Goal: Information Seeking & Learning: Compare options

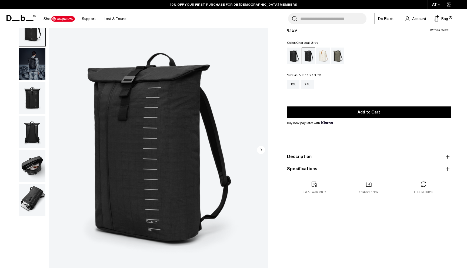
scroll to position [25, 0]
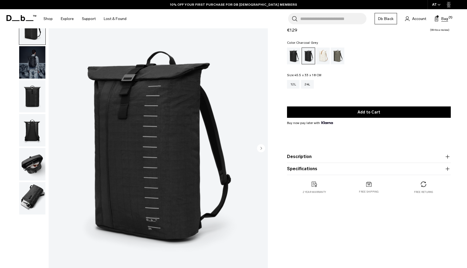
click at [441, 17] on button "Bag (1)" at bounding box center [442, 18] width 14 height 6
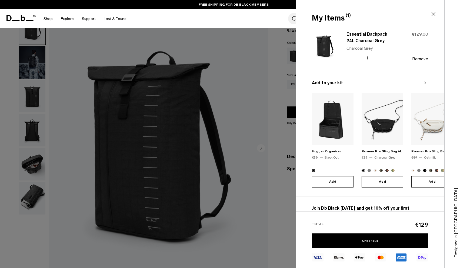
click at [426, 83] on icon "Next slide" at bounding box center [424, 83] width 6 height 6
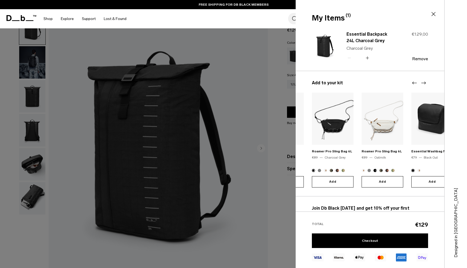
click at [426, 83] on icon "Next slide" at bounding box center [424, 83] width 6 height 6
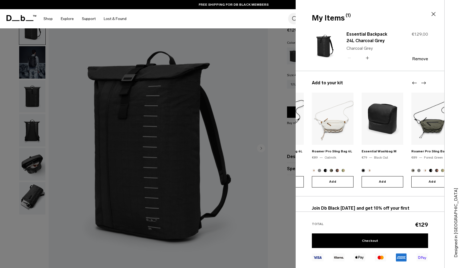
click at [426, 83] on icon "Next slide" at bounding box center [424, 83] width 6 height 6
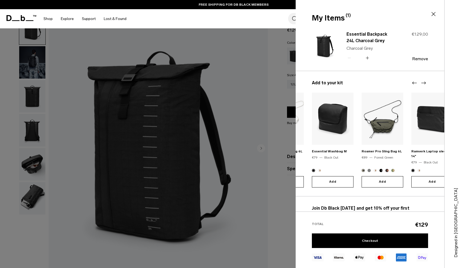
click at [426, 83] on icon "Next slide" at bounding box center [424, 83] width 6 height 6
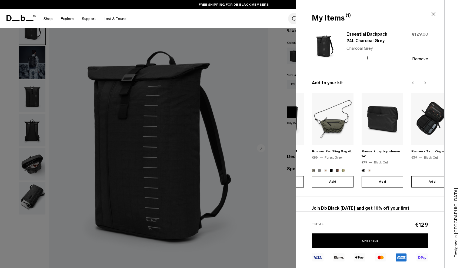
click at [426, 83] on icon "Next slide" at bounding box center [424, 83] width 6 height 6
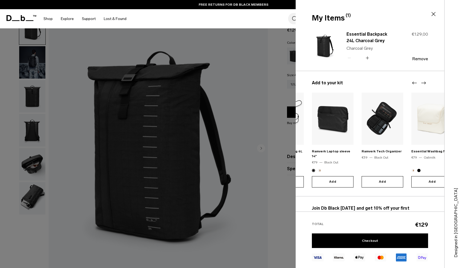
click at [426, 83] on icon "Next slide" at bounding box center [424, 83] width 6 height 6
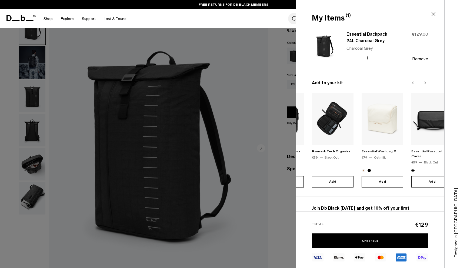
click at [426, 83] on icon "Next slide" at bounding box center [424, 83] width 6 height 6
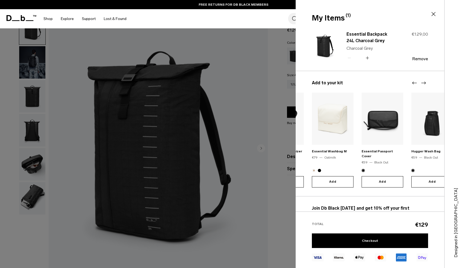
click at [426, 83] on icon "Next slide" at bounding box center [424, 83] width 6 height 6
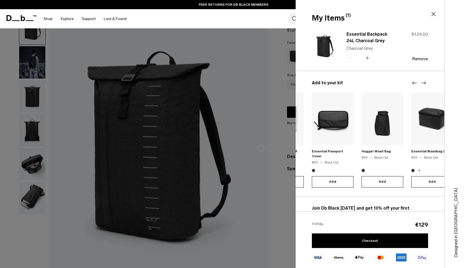
click at [426, 83] on icon "Next slide" at bounding box center [424, 83] width 6 height 6
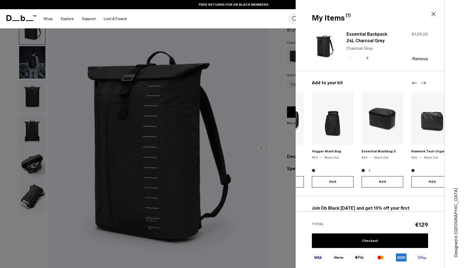
click at [434, 15] on icon at bounding box center [434, 14] width 6 height 6
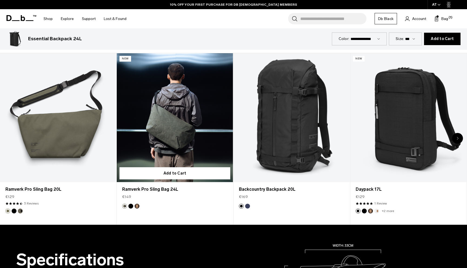
scroll to position [306, 0]
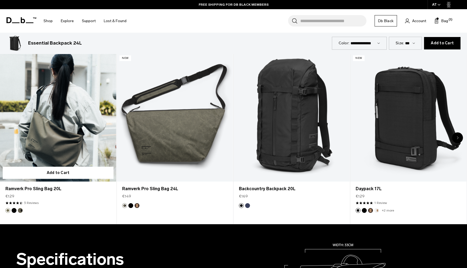
click at [37, 124] on link "Ramverk Pro Sling Bag 20L" at bounding box center [58, 117] width 116 height 129
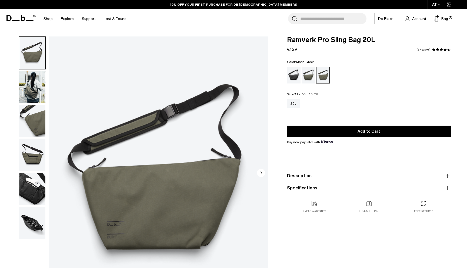
click at [37, 91] on img "button" at bounding box center [32, 87] width 26 height 32
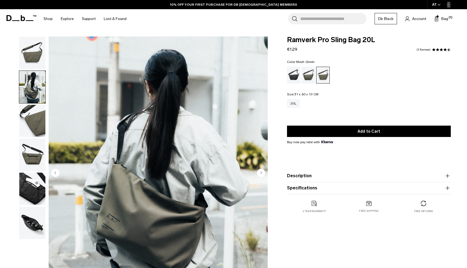
click at [31, 113] on img "button" at bounding box center [32, 121] width 26 height 32
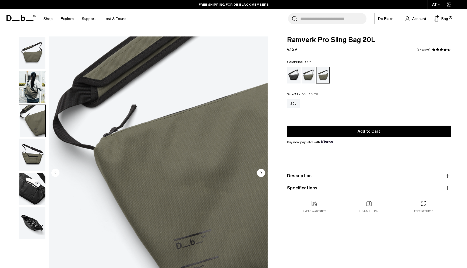
click at [294, 76] on div "Black Out" at bounding box center [294, 75] width 14 height 17
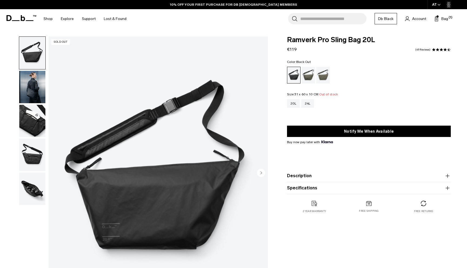
click at [37, 88] on img "button" at bounding box center [32, 87] width 26 height 32
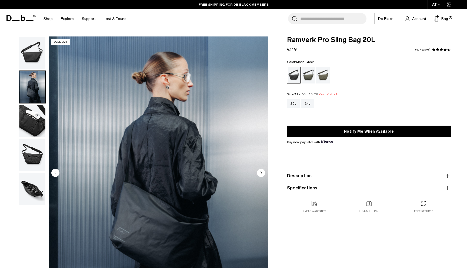
click at [323, 80] on div "Mash Green" at bounding box center [323, 75] width 14 height 17
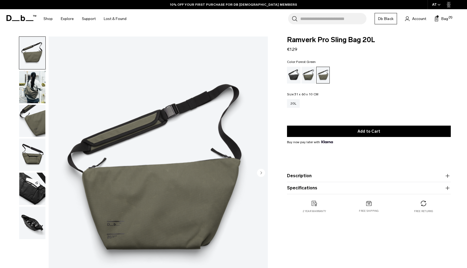
click at [309, 81] on div "Forest Green" at bounding box center [309, 75] width 14 height 17
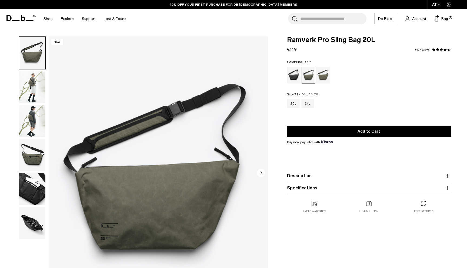
click at [295, 76] on div "Black Out" at bounding box center [294, 75] width 14 height 17
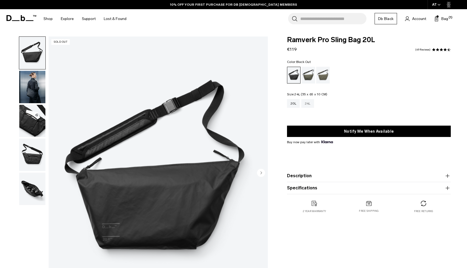
click at [310, 101] on div "24L" at bounding box center [308, 103] width 13 height 9
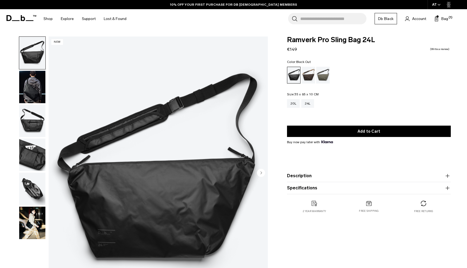
click at [37, 195] on img "button" at bounding box center [32, 189] width 26 height 32
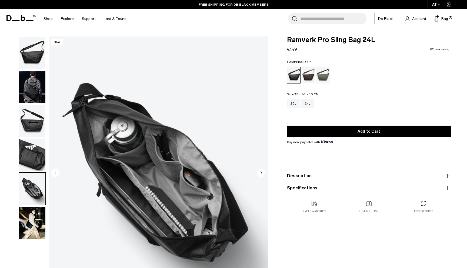
click at [31, 87] on img "button" at bounding box center [32, 87] width 26 height 32
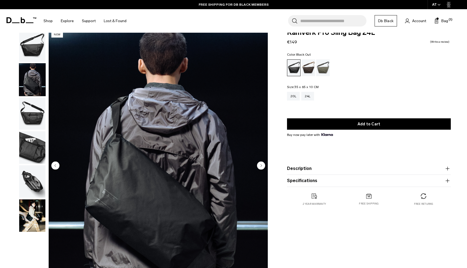
scroll to position [6, 0]
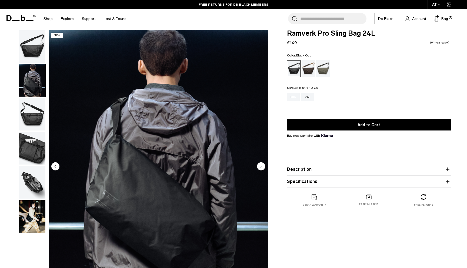
click at [41, 213] on img "button" at bounding box center [32, 216] width 26 height 32
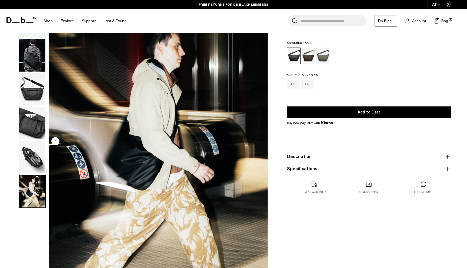
scroll to position [34, 0]
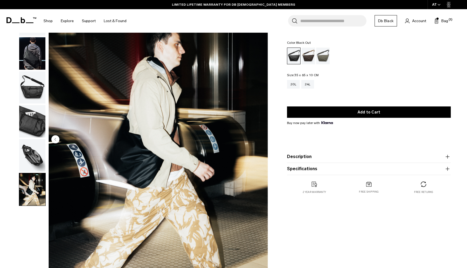
click at [34, 149] on img "button" at bounding box center [32, 155] width 26 height 32
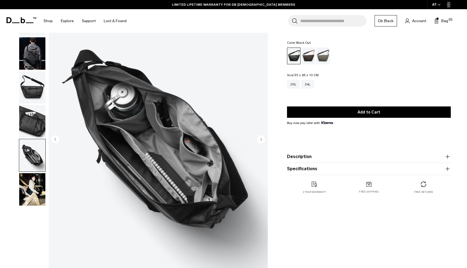
click at [28, 113] on img "button" at bounding box center [32, 121] width 26 height 32
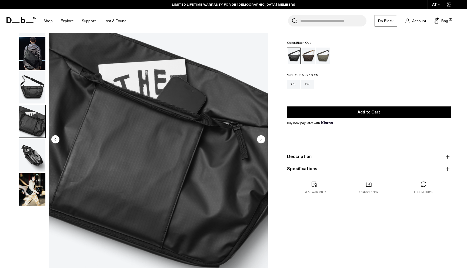
click at [37, 147] on img "button" at bounding box center [32, 155] width 26 height 32
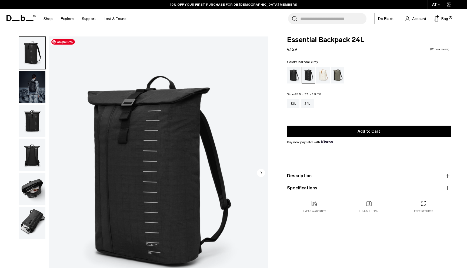
scroll to position [4, 0]
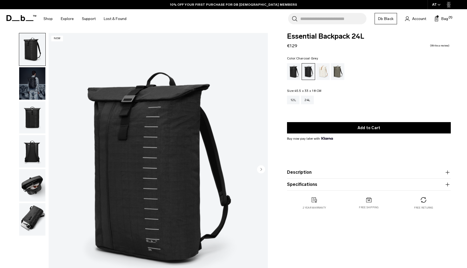
click at [38, 175] on img "button" at bounding box center [32, 185] width 26 height 32
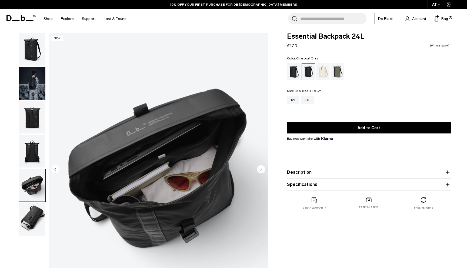
click at [35, 155] on img "button" at bounding box center [32, 151] width 26 height 32
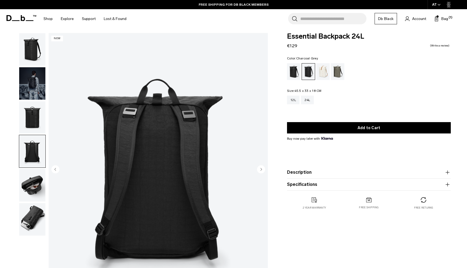
click at [35, 120] on img "button" at bounding box center [32, 117] width 26 height 32
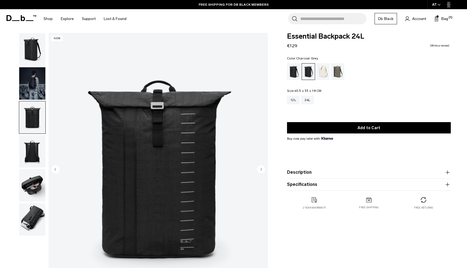
click at [31, 84] on img "button" at bounding box center [32, 83] width 26 height 32
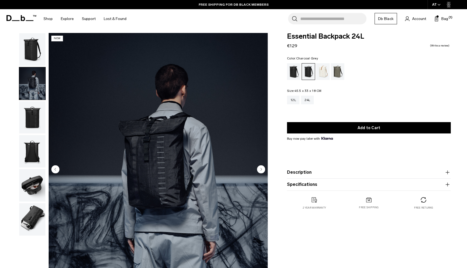
click at [33, 57] on img "button" at bounding box center [32, 49] width 26 height 32
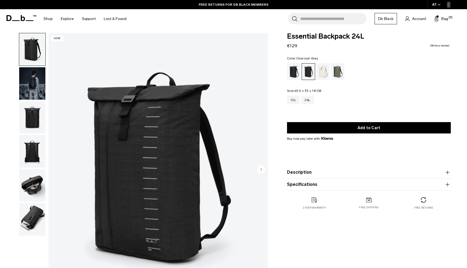
click at [30, 216] on img "button" at bounding box center [32, 219] width 26 height 32
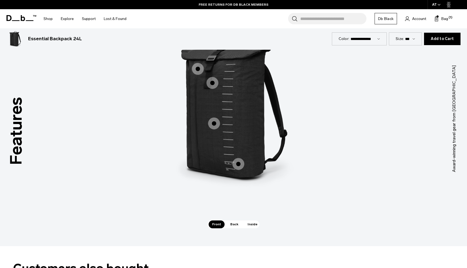
scroll to position [727, 0]
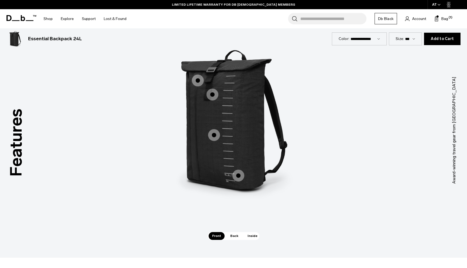
click at [239, 175] on span "1 / 3" at bounding box center [239, 176] width 12 height 12
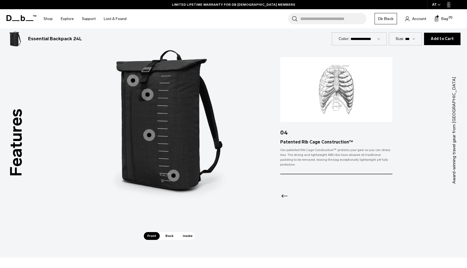
click at [151, 133] on span "1 / 3" at bounding box center [149, 135] width 12 height 12
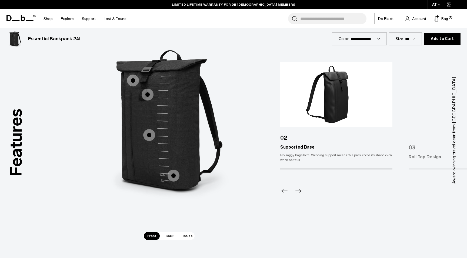
click at [149, 94] on span "1 / 3" at bounding box center [148, 95] width 12 height 12
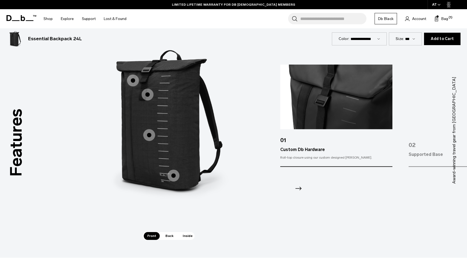
click at [132, 78] on span "1 / 3" at bounding box center [133, 81] width 12 height 12
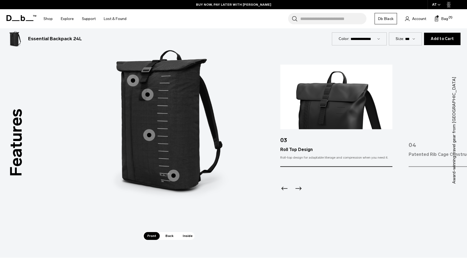
click at [171, 234] on span "Back" at bounding box center [169, 236] width 15 height 8
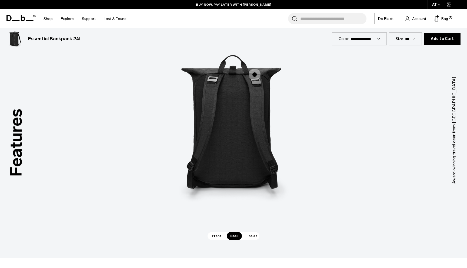
click at [255, 78] on span "2 / 3" at bounding box center [255, 75] width 12 height 12
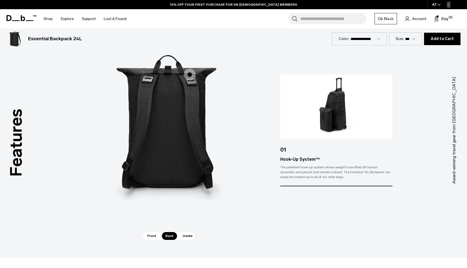
click at [187, 237] on span "Inside" at bounding box center [187, 236] width 17 height 8
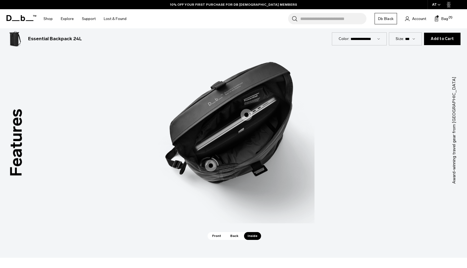
click at [206, 165] on span "3 / 3" at bounding box center [211, 166] width 12 height 12
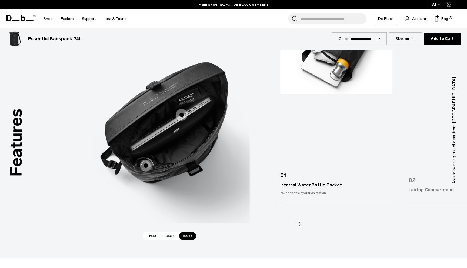
click at [181, 113] on span "3 / 3" at bounding box center [182, 115] width 12 height 12
click at [179, 117] on span "3 / 3" at bounding box center [182, 115] width 12 height 12
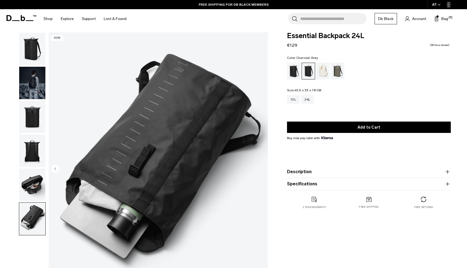
scroll to position [0, 0]
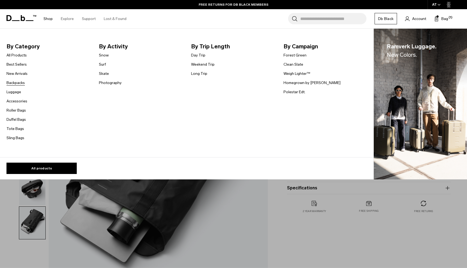
click at [18, 83] on link "Backpacks" at bounding box center [15, 83] width 18 height 6
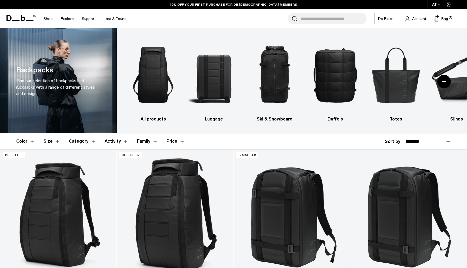
click at [444, 82] on icon "Next slide" at bounding box center [444, 81] width 4 height 2
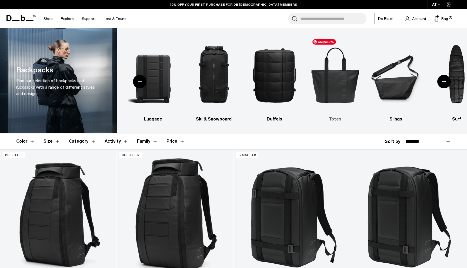
click at [345, 81] on img "5 / 10" at bounding box center [335, 75] width 51 height 77
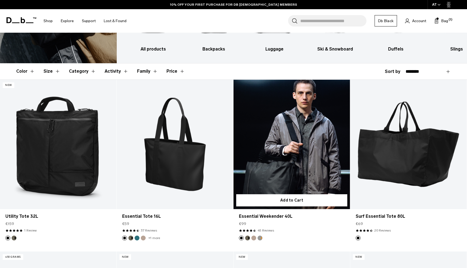
scroll to position [72, 0]
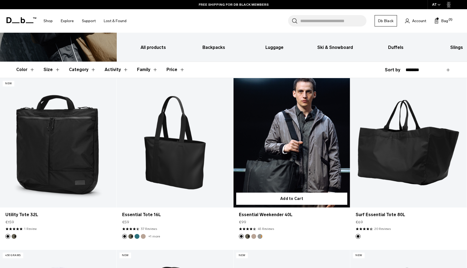
click at [311, 164] on link "Essential Weekender 40L" at bounding box center [292, 143] width 117 height 130
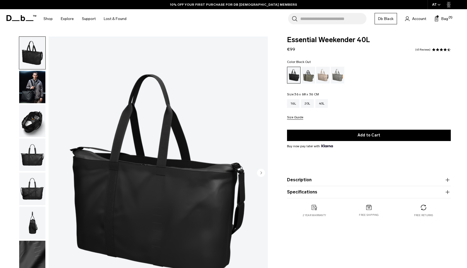
click at [31, 127] on img "button" at bounding box center [32, 121] width 26 height 32
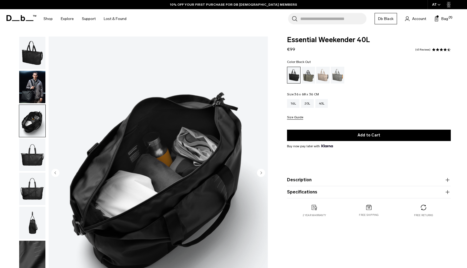
click at [29, 142] on img "button" at bounding box center [32, 155] width 26 height 32
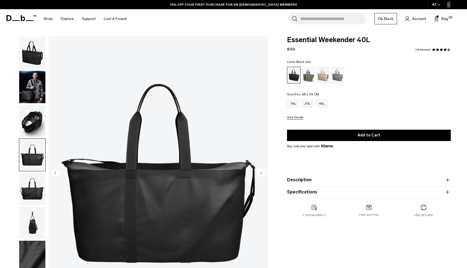
click at [311, 84] on div "Color: Black Out Out of stock Size: 36 x 68 x 36 CM Out of stock 16L 20L 40L Si…" at bounding box center [369, 90] width 164 height 60
click at [308, 75] on div "Forest Green" at bounding box center [309, 75] width 14 height 17
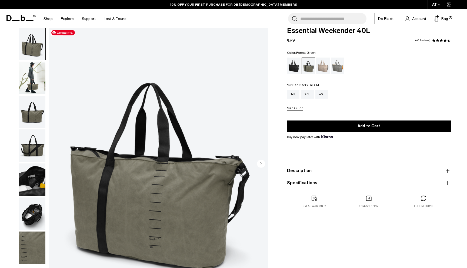
scroll to position [7, 0]
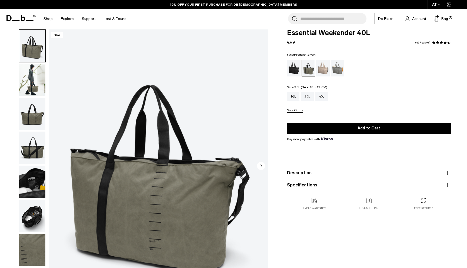
click at [309, 97] on div "20L" at bounding box center [307, 96] width 13 height 9
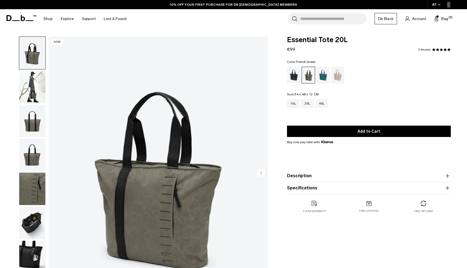
click at [34, 91] on img "button" at bounding box center [32, 87] width 26 height 32
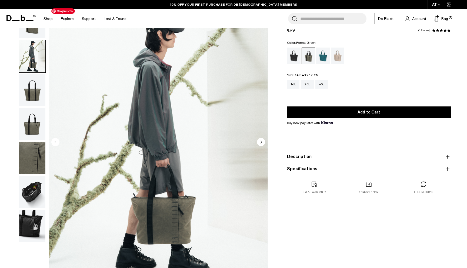
scroll to position [32, 0]
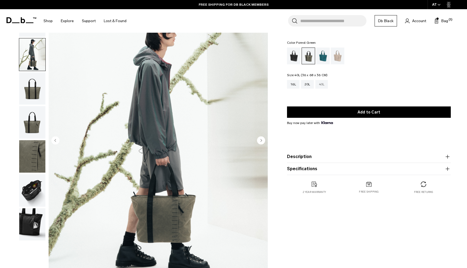
click at [320, 85] on div "40L" at bounding box center [322, 84] width 13 height 9
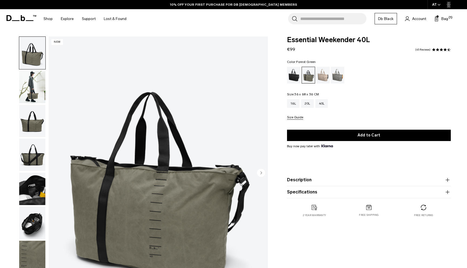
click at [31, 89] on img "button" at bounding box center [32, 87] width 26 height 32
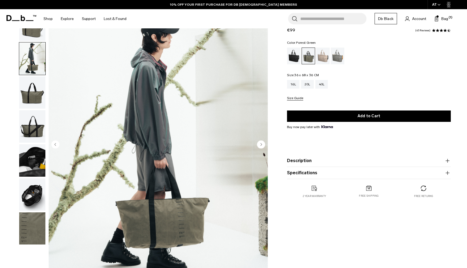
scroll to position [31, 0]
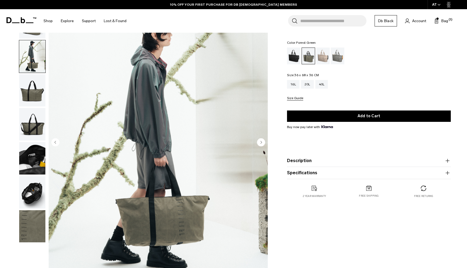
click at [26, 123] on img "button" at bounding box center [32, 124] width 26 height 32
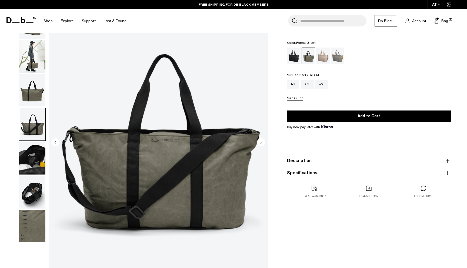
click at [26, 160] on img "button" at bounding box center [32, 158] width 26 height 32
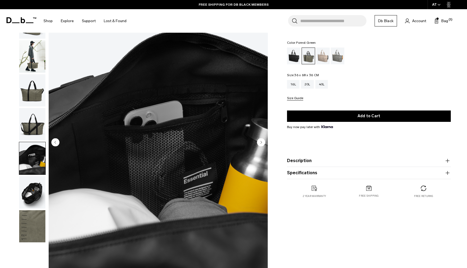
click at [37, 113] on img "button" at bounding box center [32, 124] width 26 height 32
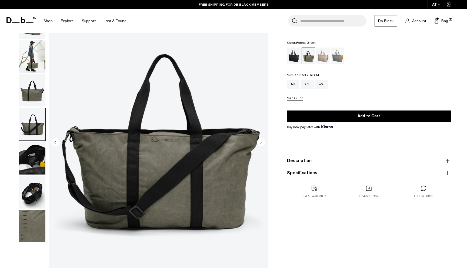
click at [35, 91] on img "button" at bounding box center [32, 90] width 26 height 32
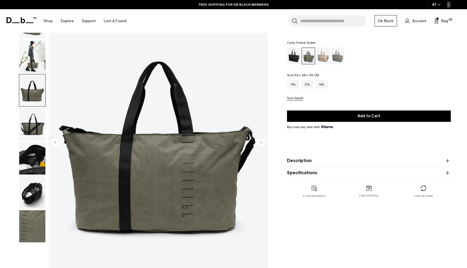
click at [32, 67] on img "button" at bounding box center [32, 56] width 26 height 32
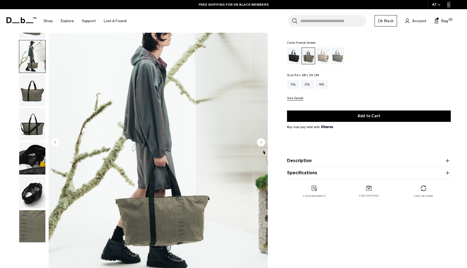
scroll to position [24, 0]
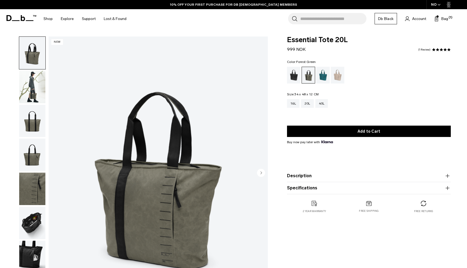
scroll to position [4, 0]
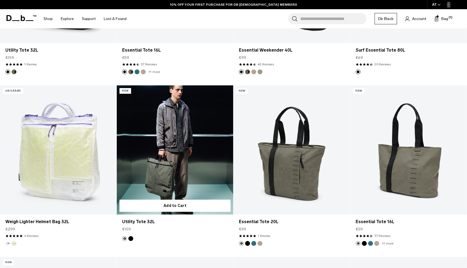
scroll to position [237, 0]
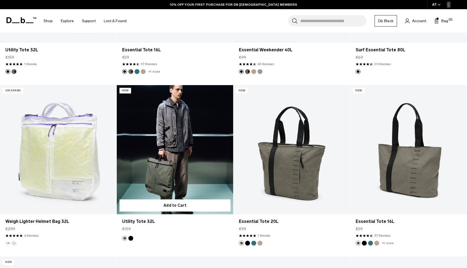
click at [196, 142] on link "Utility Tote 32L" at bounding box center [175, 150] width 117 height 130
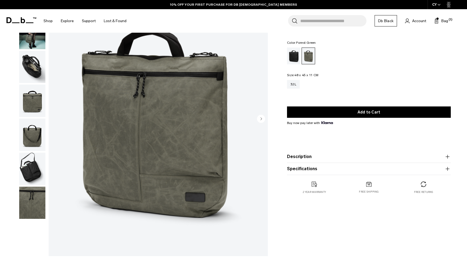
scroll to position [54, 0]
click at [30, 67] on img "button" at bounding box center [32, 67] width 26 height 32
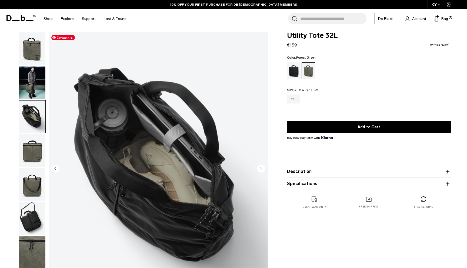
scroll to position [0, 0]
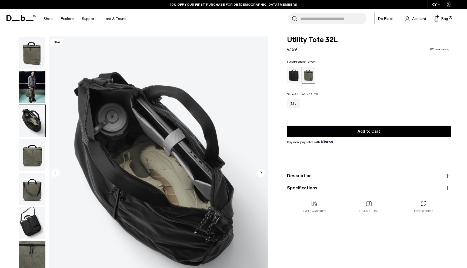
click at [38, 90] on img "button" at bounding box center [32, 87] width 26 height 32
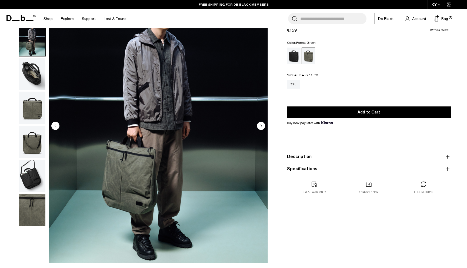
scroll to position [49, 0]
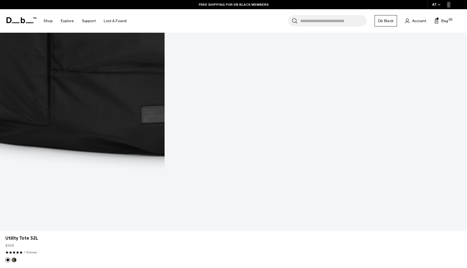
scroll to position [438, 0]
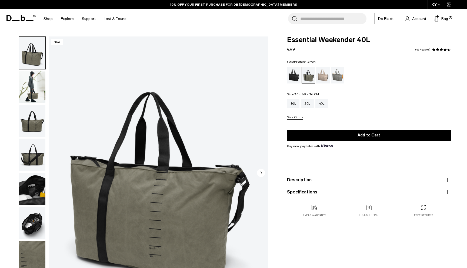
click at [34, 88] on img "button" at bounding box center [32, 87] width 26 height 32
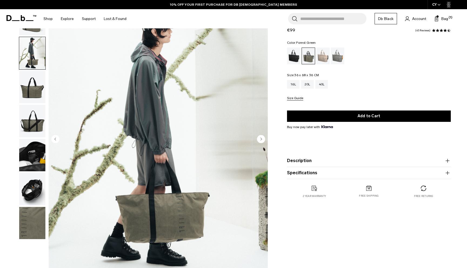
scroll to position [34, 0]
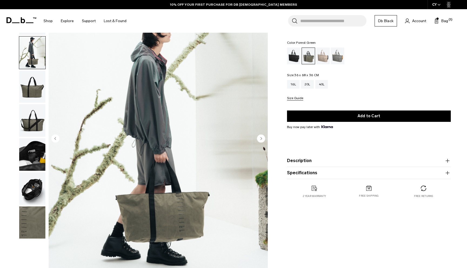
click at [31, 147] on img "button" at bounding box center [32, 154] width 26 height 32
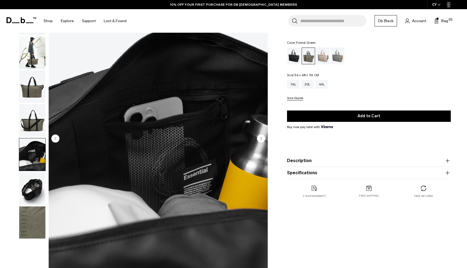
click at [31, 181] on img "button" at bounding box center [32, 189] width 26 height 32
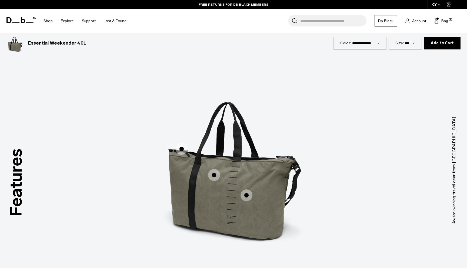
scroll to position [707, 0]
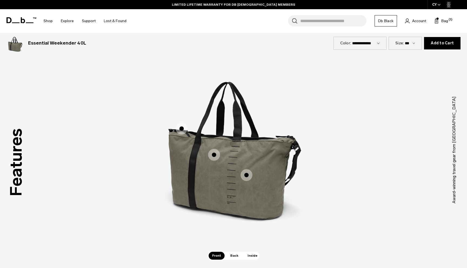
click at [183, 129] on span "1 / 3" at bounding box center [182, 129] width 12 height 12
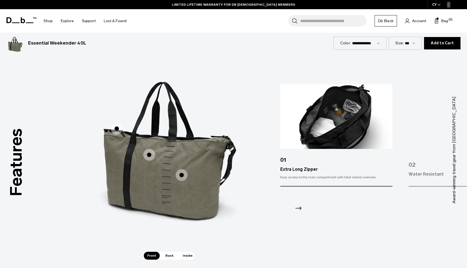
click at [149, 155] on span "1 / 3" at bounding box center [149, 155] width 12 height 12
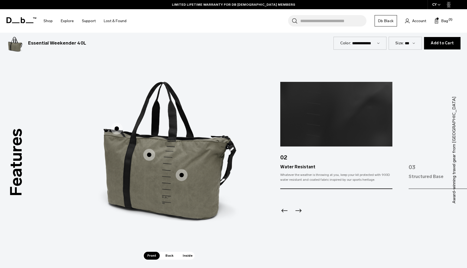
click at [180, 176] on span "1 / 3" at bounding box center [182, 175] width 12 height 12
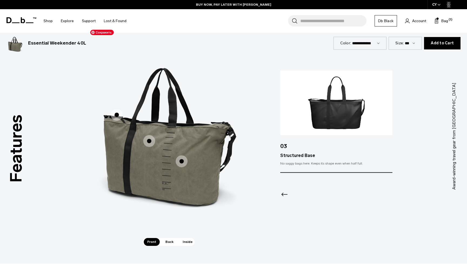
scroll to position [721, 0]
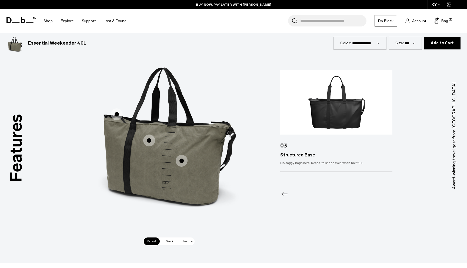
click at [169, 240] on span "Back" at bounding box center [169, 242] width 15 height 8
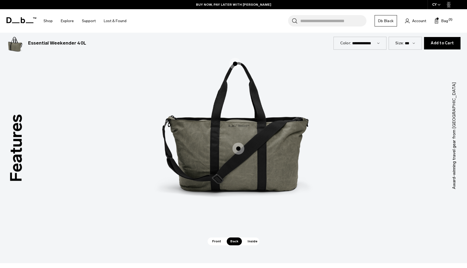
click at [236, 149] on span "2 / 3" at bounding box center [239, 149] width 12 height 12
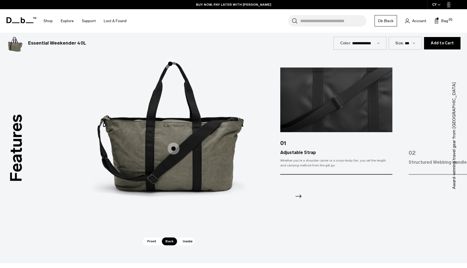
click at [184, 240] on span "Inside" at bounding box center [187, 242] width 17 height 8
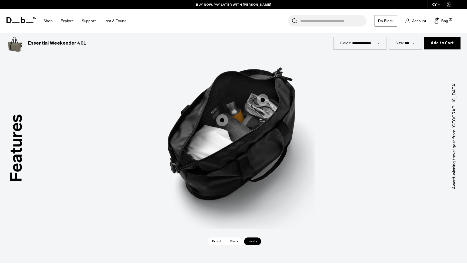
click at [223, 119] on span "3 / 3" at bounding box center [222, 120] width 12 height 12
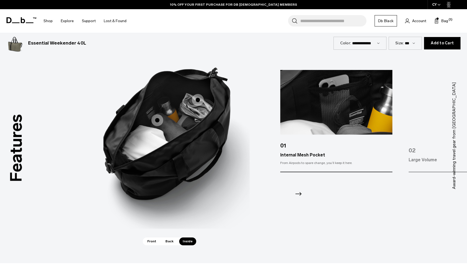
click at [200, 101] on span "3 / 3" at bounding box center [198, 100] width 12 height 12
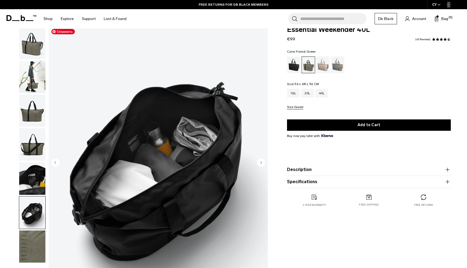
scroll to position [0, 0]
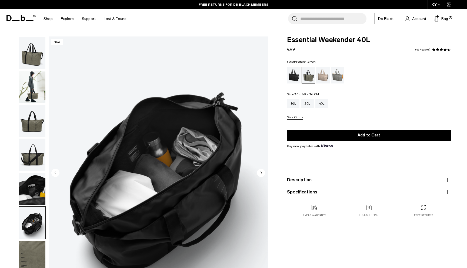
click at [260, 170] on circle "Next slide" at bounding box center [261, 173] width 8 height 8
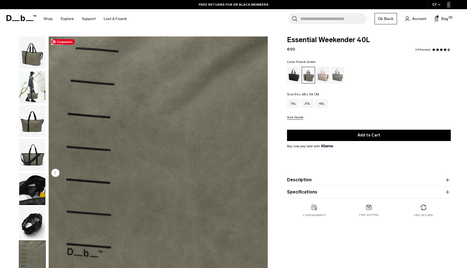
click at [260, 170] on img "7 / 7" at bounding box center [158, 174] width 219 height 274
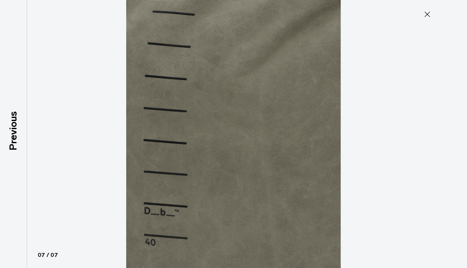
click at [428, 15] on icon at bounding box center [427, 14] width 5 height 5
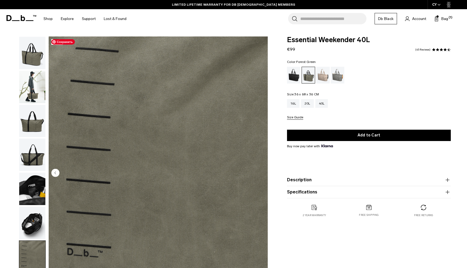
click at [57, 171] on circle "Previous slide" at bounding box center [55, 173] width 8 height 8
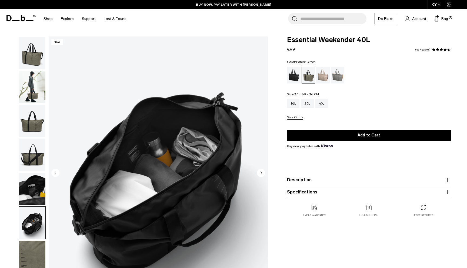
click at [34, 81] on img "button" at bounding box center [32, 87] width 26 height 32
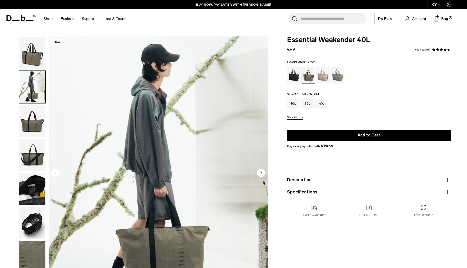
click at [34, 58] on img "button" at bounding box center [32, 53] width 26 height 32
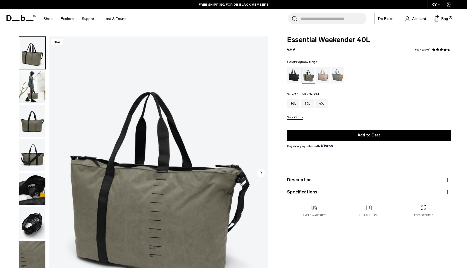
click at [327, 78] on div "Fogbow Beige" at bounding box center [323, 75] width 14 height 17
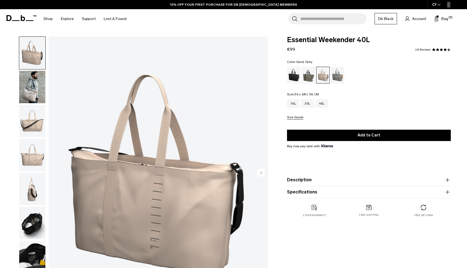
click at [337, 76] on div "Sand Grey" at bounding box center [338, 75] width 14 height 17
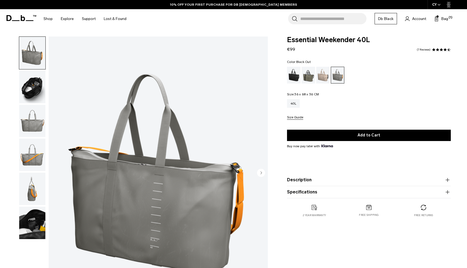
click at [289, 79] on div "Black Out" at bounding box center [294, 75] width 14 height 17
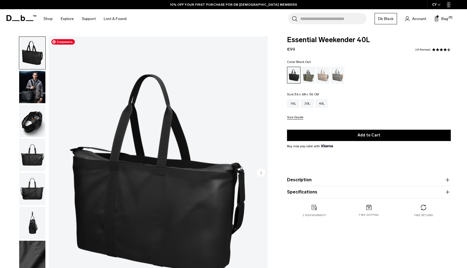
scroll to position [8, 0]
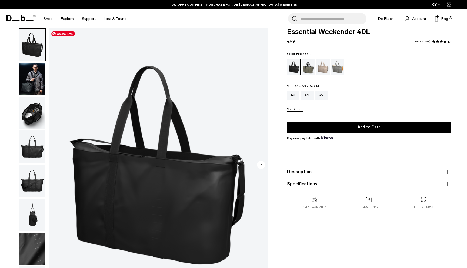
click at [34, 85] on img "button" at bounding box center [32, 79] width 26 height 32
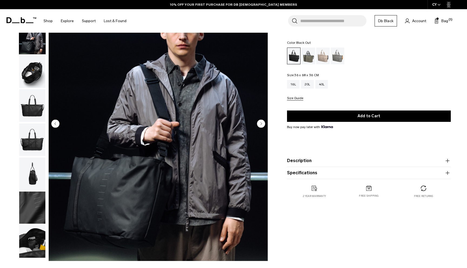
scroll to position [46, 0]
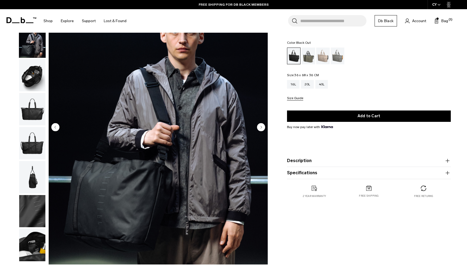
click at [39, 116] on img "button" at bounding box center [32, 109] width 26 height 32
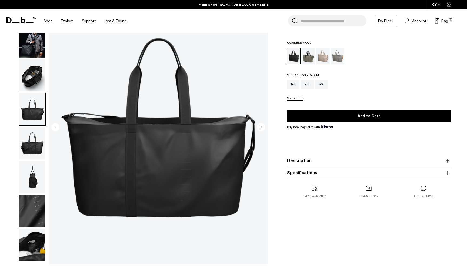
click at [34, 133] on img "button" at bounding box center [32, 143] width 26 height 32
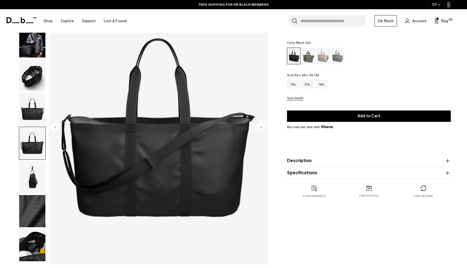
click at [34, 158] on img "button" at bounding box center [32, 143] width 26 height 32
click at [32, 169] on img "button" at bounding box center [32, 177] width 26 height 32
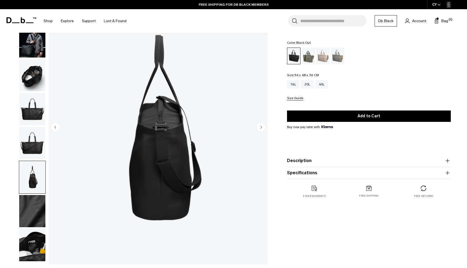
click at [32, 196] on img "button" at bounding box center [32, 211] width 26 height 32
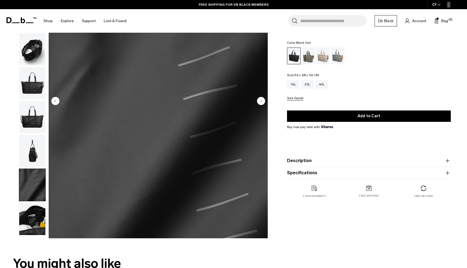
scroll to position [73, 0]
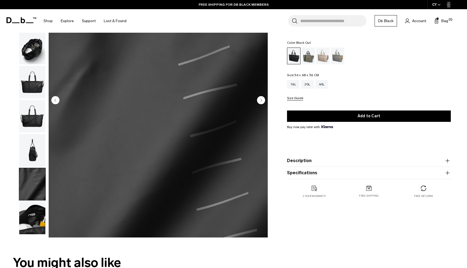
click at [31, 216] on img "button" at bounding box center [32, 218] width 26 height 32
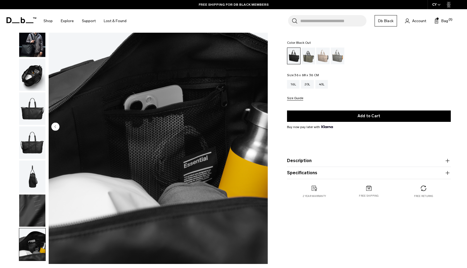
scroll to position [0, 0]
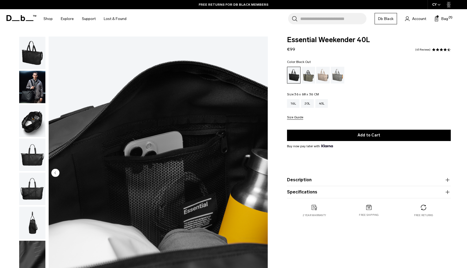
click at [30, 86] on img "button" at bounding box center [32, 87] width 26 height 32
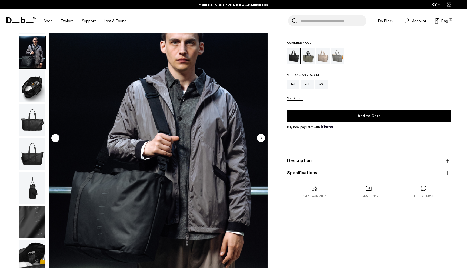
scroll to position [30, 0]
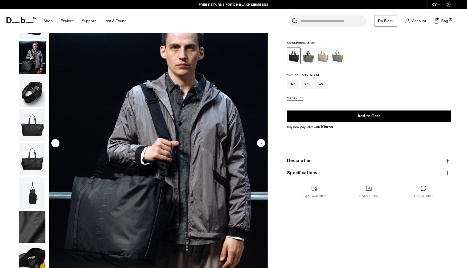
click at [313, 58] on div "Forest Green" at bounding box center [309, 56] width 14 height 17
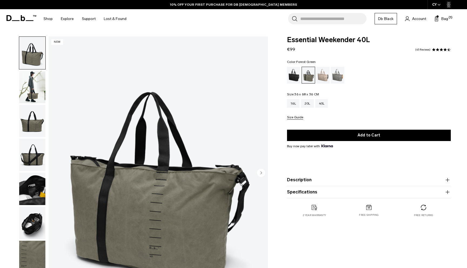
click at [37, 89] on img "button" at bounding box center [32, 87] width 26 height 32
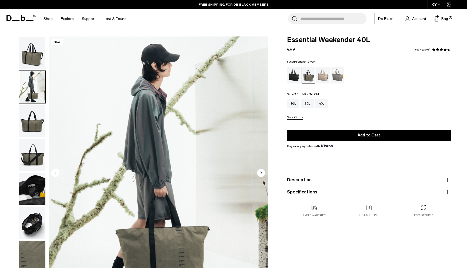
click at [33, 155] on img "button" at bounding box center [32, 155] width 26 height 32
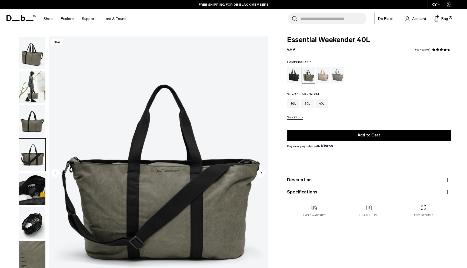
click at [294, 78] on div "Black Out" at bounding box center [294, 75] width 14 height 17
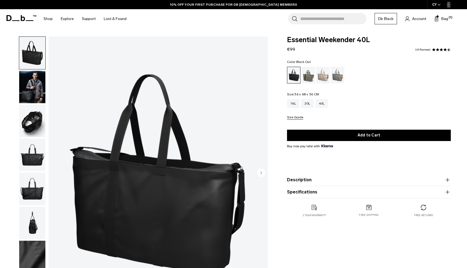
click at [31, 93] on img "button" at bounding box center [32, 87] width 26 height 32
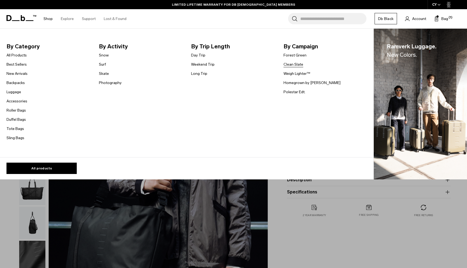
click at [293, 64] on link "Clean Slate" at bounding box center [294, 65] width 20 height 6
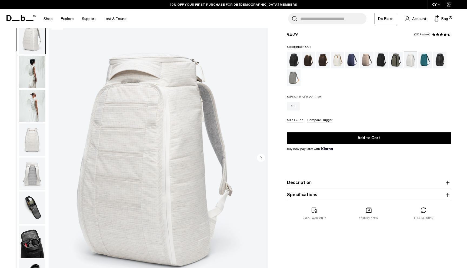
scroll to position [16, 0]
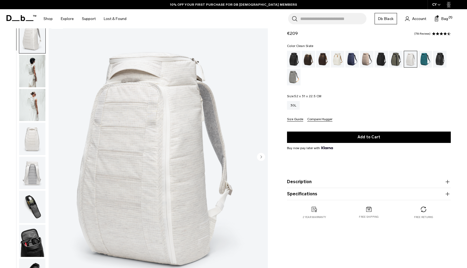
click at [28, 70] on img "button" at bounding box center [32, 71] width 26 height 32
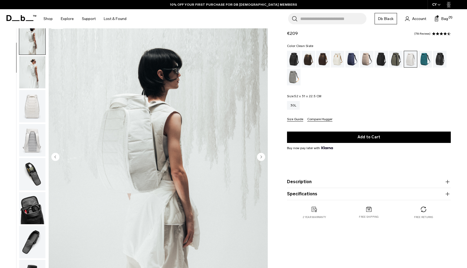
scroll to position [34, 0]
click at [31, 116] on img "button" at bounding box center [32, 105] width 26 height 32
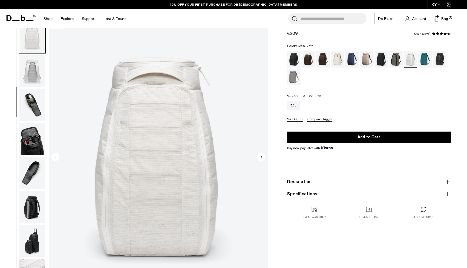
click at [34, 108] on img "button" at bounding box center [32, 105] width 26 height 32
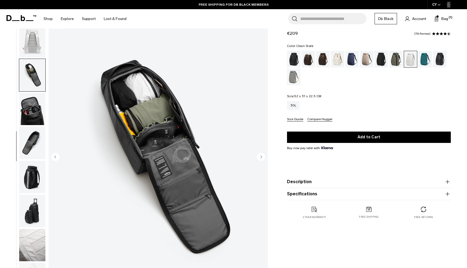
scroll to position [133, 0]
click at [34, 110] on img "button" at bounding box center [32, 108] width 26 height 32
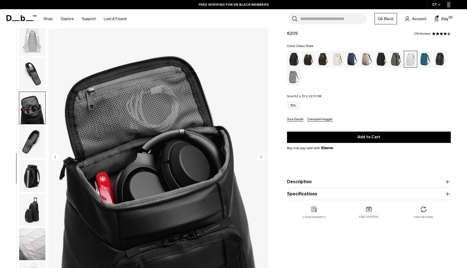
click at [32, 134] on img "button" at bounding box center [32, 142] width 26 height 32
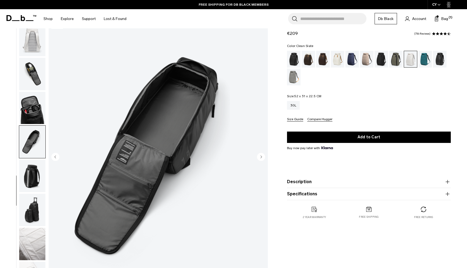
click at [31, 105] on img "button" at bounding box center [32, 108] width 26 height 32
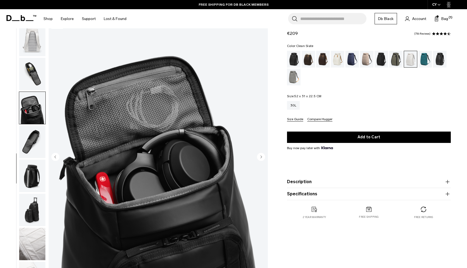
click at [31, 73] on img "button" at bounding box center [32, 74] width 26 height 32
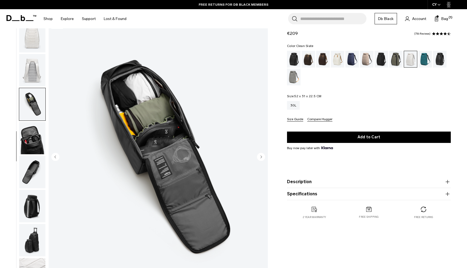
scroll to position [98, 0]
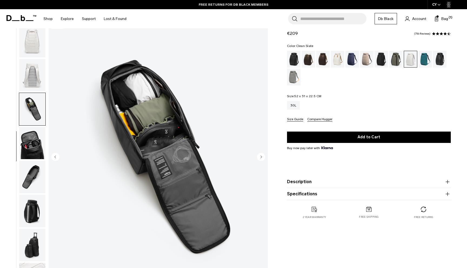
click at [31, 73] on img "button" at bounding box center [32, 75] width 26 height 32
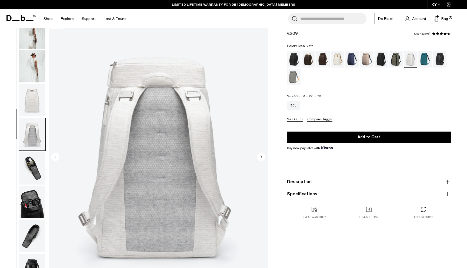
click at [32, 95] on img "button" at bounding box center [32, 100] width 26 height 32
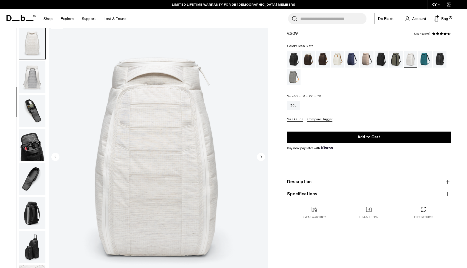
scroll to position [89, 0]
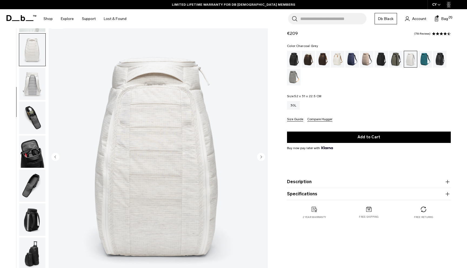
click at [387, 66] on div "Charcoal Grey" at bounding box center [382, 59] width 14 height 17
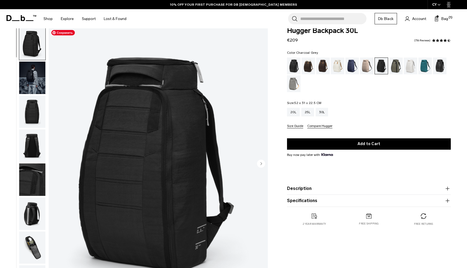
scroll to position [16, 0]
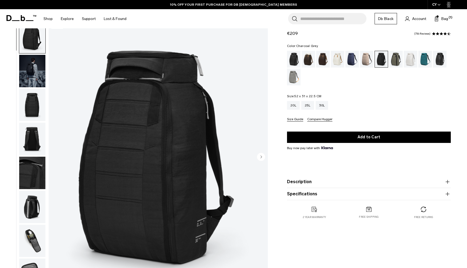
click at [28, 78] on img "button" at bounding box center [32, 71] width 26 height 32
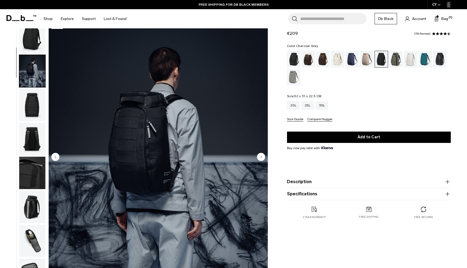
scroll to position [0, 0]
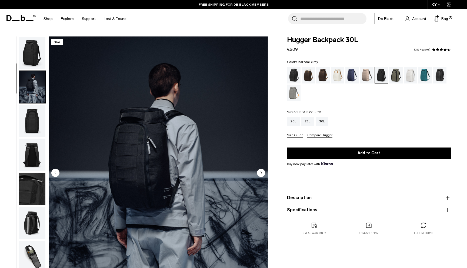
click at [30, 50] on img "button" at bounding box center [32, 53] width 26 height 32
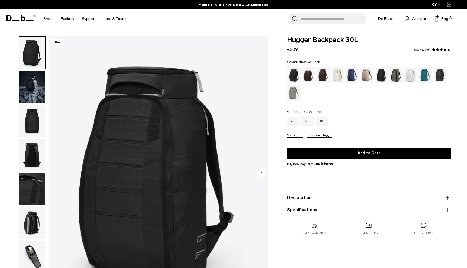
click at [439, 79] on div "Reflective Black" at bounding box center [440, 75] width 14 height 17
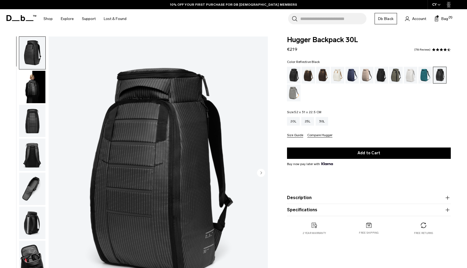
click at [35, 83] on img "button" at bounding box center [32, 87] width 26 height 32
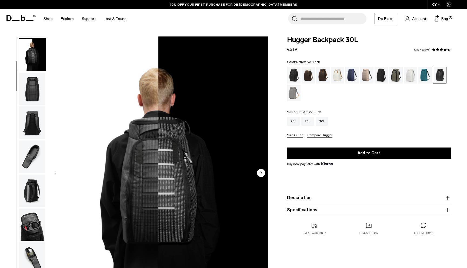
scroll to position [34, 0]
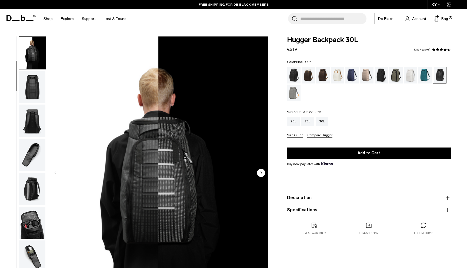
click at [294, 77] on div "Black Out" at bounding box center [294, 75] width 14 height 17
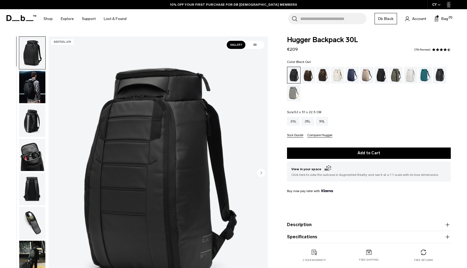
click at [250, 43] on span "3D" at bounding box center [255, 45] width 19 height 8
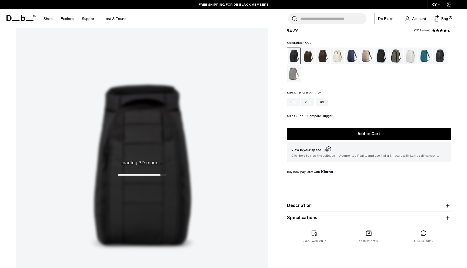
scroll to position [38, 0]
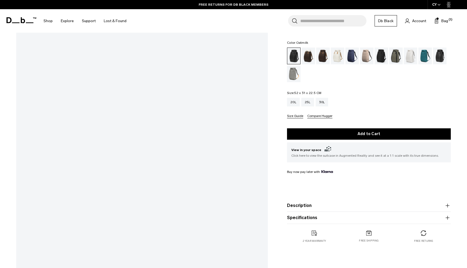
click at [342, 59] on div "Oatmilk" at bounding box center [338, 56] width 14 height 17
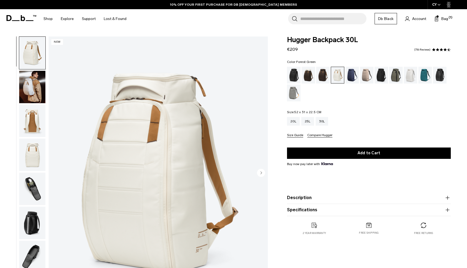
click at [395, 80] on div "Forest Green" at bounding box center [397, 75] width 14 height 17
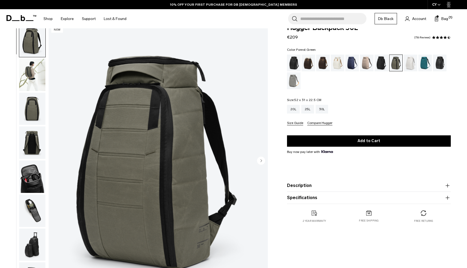
scroll to position [10, 0]
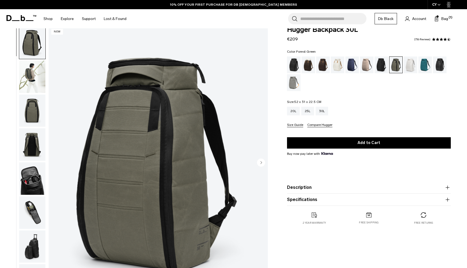
click at [32, 80] on img "button" at bounding box center [32, 77] width 26 height 32
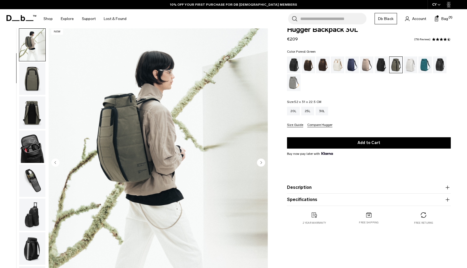
scroll to position [34, 0]
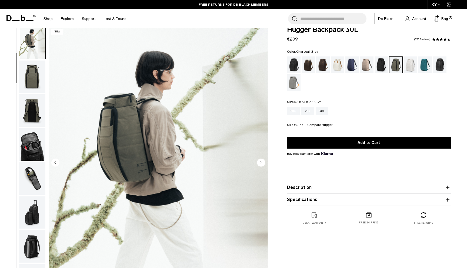
click at [381, 73] on div "Charcoal Grey" at bounding box center [382, 65] width 14 height 17
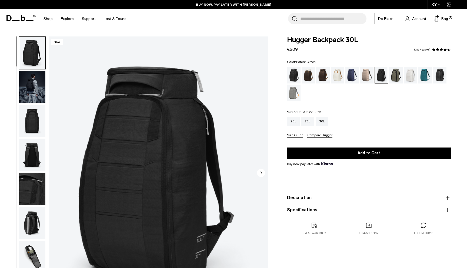
click at [392, 77] on div "Forest Green" at bounding box center [397, 75] width 14 height 17
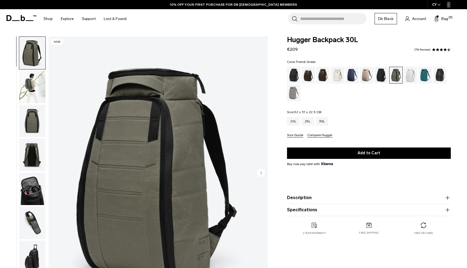
scroll to position [9, 0]
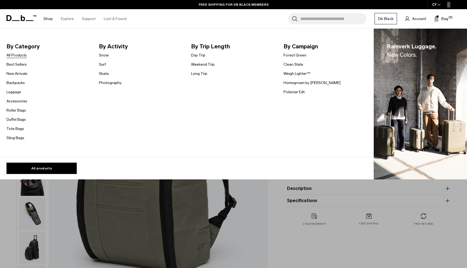
click at [17, 56] on link "All Products" at bounding box center [16, 55] width 20 height 6
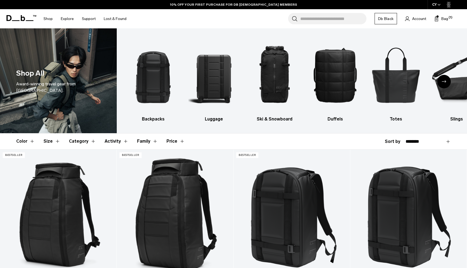
click at [444, 82] on icon "Next slide" at bounding box center [444, 81] width 4 height 2
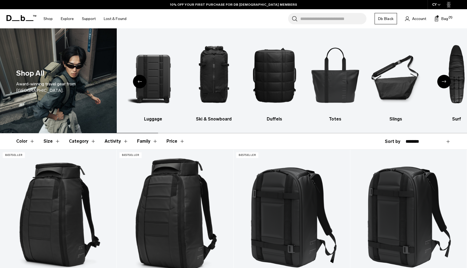
click at [444, 82] on icon "Next slide" at bounding box center [444, 81] width 4 height 2
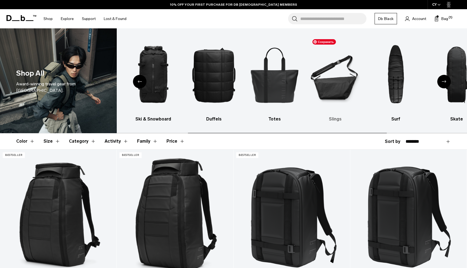
click at [351, 93] on img "6 / 10" at bounding box center [335, 75] width 51 height 77
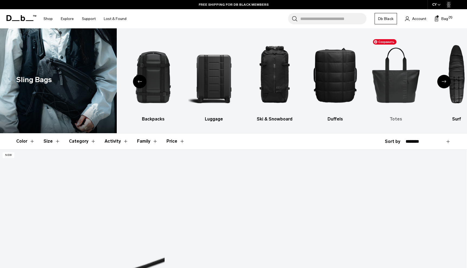
click at [391, 78] on img "6 / 10" at bounding box center [396, 75] width 51 height 77
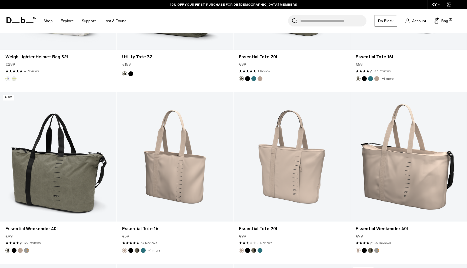
scroll to position [415, 0]
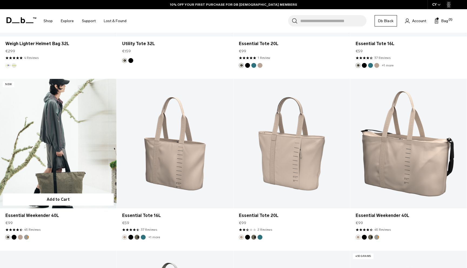
click at [67, 180] on link "Essential Weekender 40L" at bounding box center [58, 144] width 117 height 130
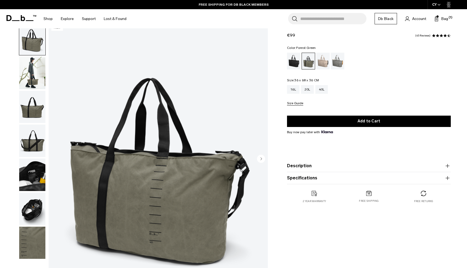
scroll to position [19, 0]
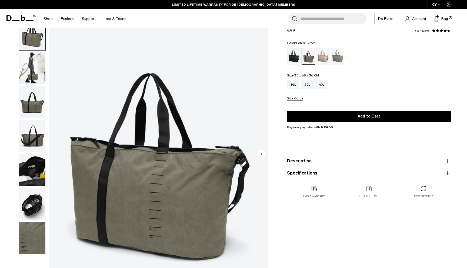
click at [40, 103] on img "button" at bounding box center [32, 102] width 26 height 32
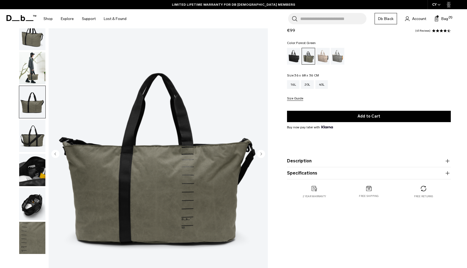
click at [33, 70] on img "button" at bounding box center [32, 68] width 26 height 32
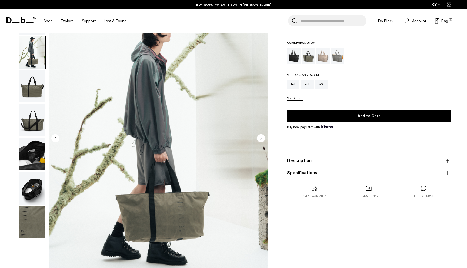
scroll to position [32, 0]
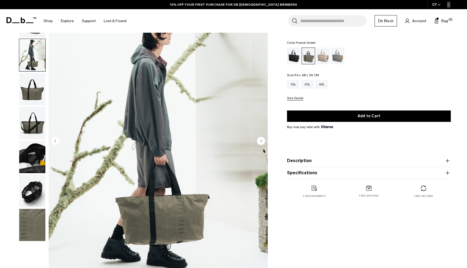
click at [32, 196] on img "button" at bounding box center [32, 191] width 26 height 32
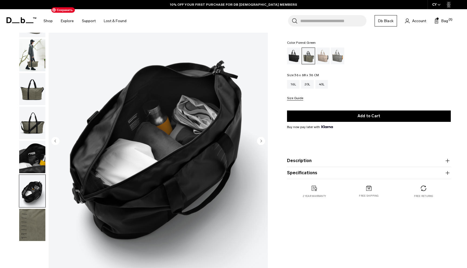
scroll to position [0, 0]
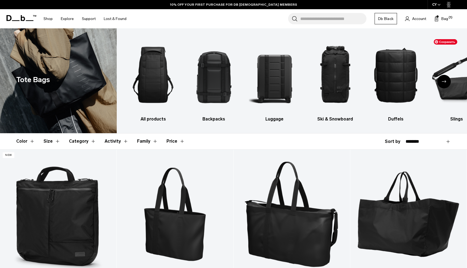
click at [443, 81] on icon "Next slide" at bounding box center [444, 81] width 4 height 2
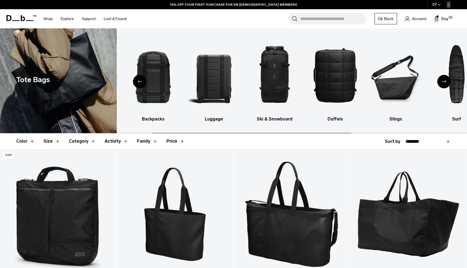
click at [443, 81] on icon "Next slide" at bounding box center [444, 81] width 4 height 2
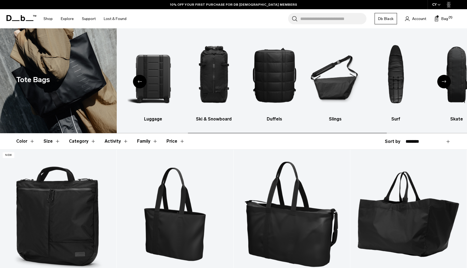
click at [443, 81] on icon "Next slide" at bounding box center [444, 81] width 4 height 2
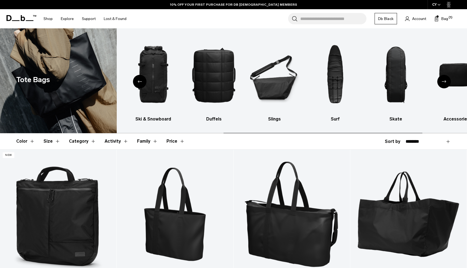
click at [443, 81] on icon "Next slide" at bounding box center [444, 81] width 4 height 2
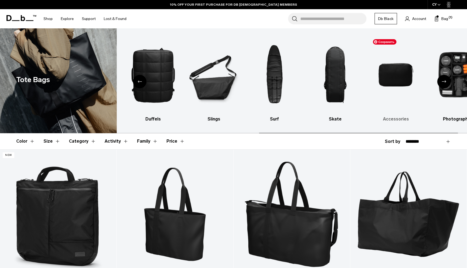
click at [394, 83] on img "9 / 10" at bounding box center [396, 75] width 51 height 77
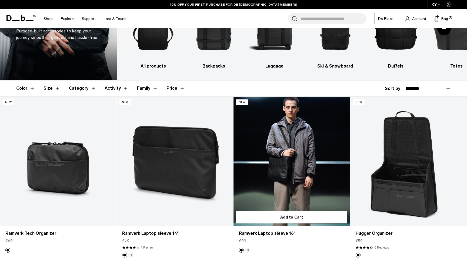
click at [289, 190] on link "Ramverk Laptop sleeve 16" at bounding box center [292, 162] width 117 height 130
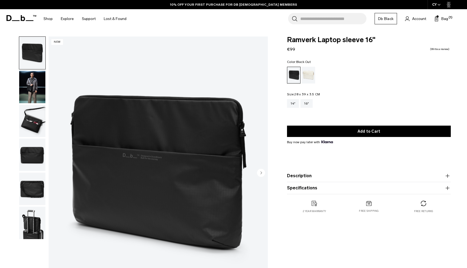
click at [31, 87] on img "button" at bounding box center [32, 87] width 26 height 32
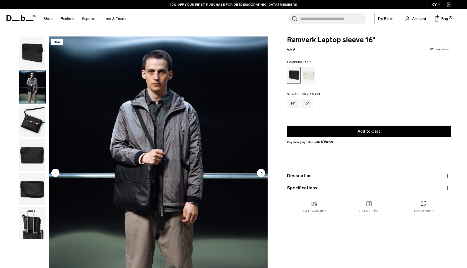
click at [30, 118] on img "button" at bounding box center [32, 121] width 26 height 32
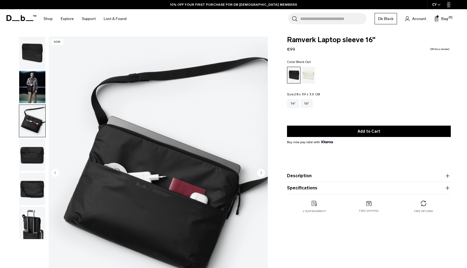
click at [36, 159] on img "button" at bounding box center [32, 155] width 26 height 32
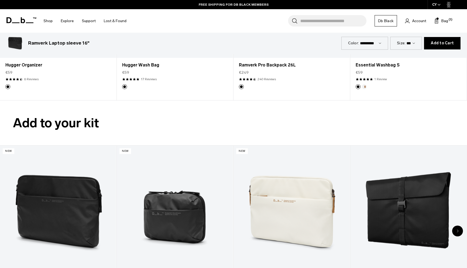
scroll to position [884, 0]
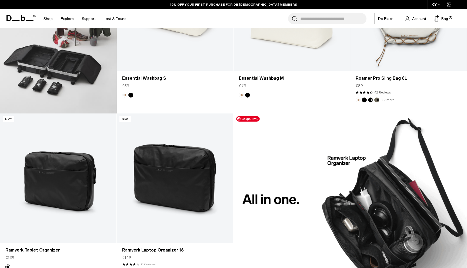
scroll to position [382, 0]
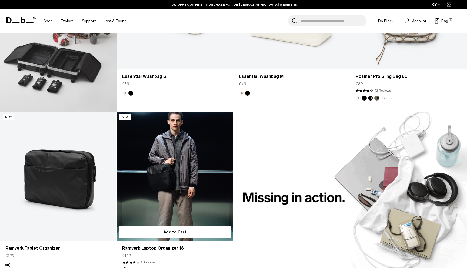
click at [200, 173] on link "Ramverk Laptop Organizer 16" at bounding box center [175, 177] width 117 height 130
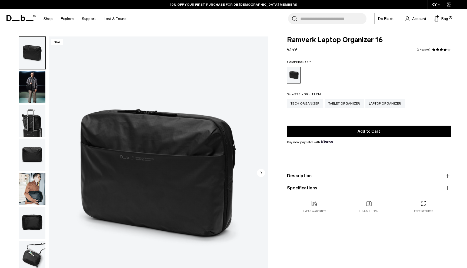
click at [36, 84] on img "button" at bounding box center [32, 87] width 26 height 32
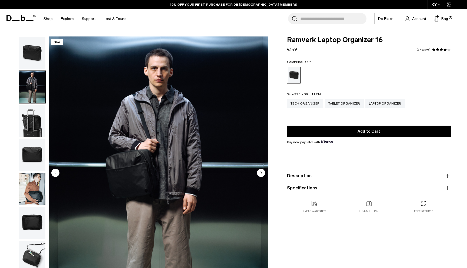
click at [30, 55] on img "button" at bounding box center [32, 53] width 26 height 32
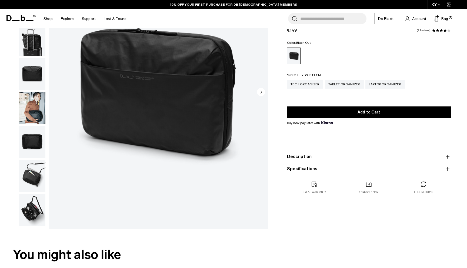
scroll to position [129, 0]
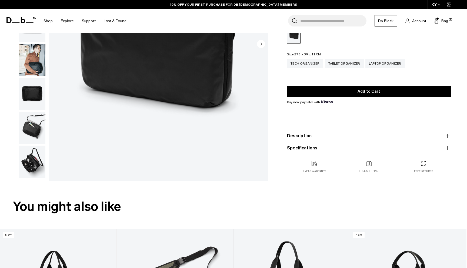
click at [35, 163] on img "button" at bounding box center [32, 162] width 26 height 32
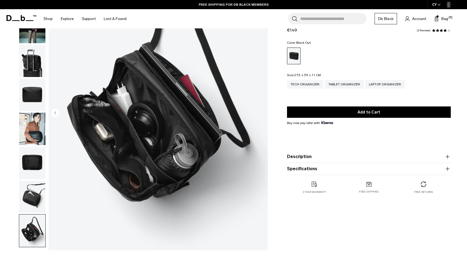
scroll to position [58, 0]
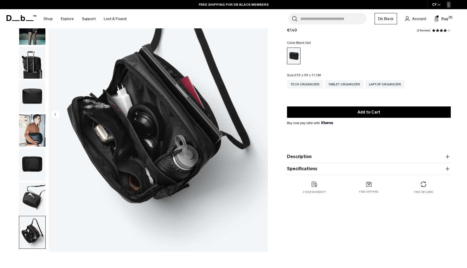
click at [30, 116] on img "button" at bounding box center [32, 130] width 26 height 32
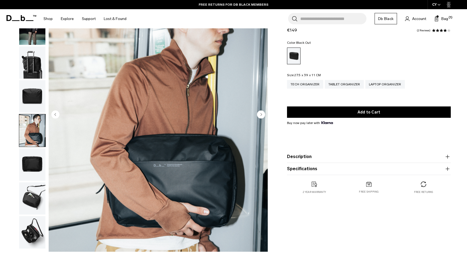
click at [34, 154] on img "button" at bounding box center [32, 165] width 26 height 32
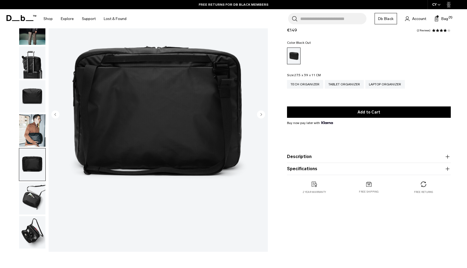
scroll to position [55, 0]
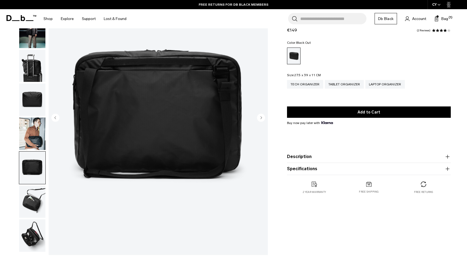
click at [32, 199] on img "button" at bounding box center [32, 202] width 26 height 32
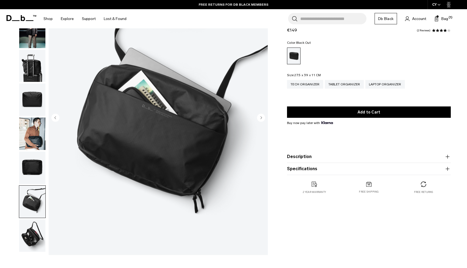
scroll to position [0, 0]
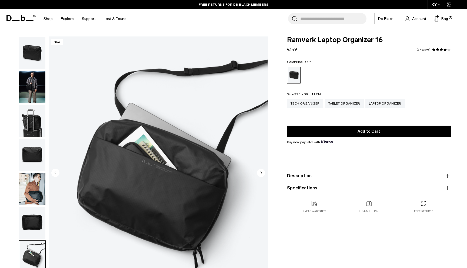
click at [29, 150] on img "button" at bounding box center [32, 155] width 26 height 32
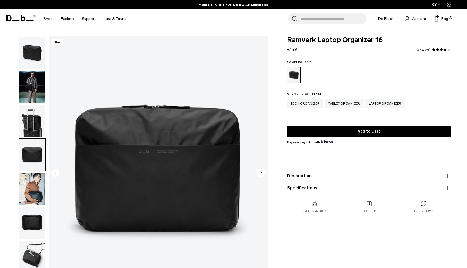
click at [28, 124] on img "button" at bounding box center [32, 121] width 26 height 32
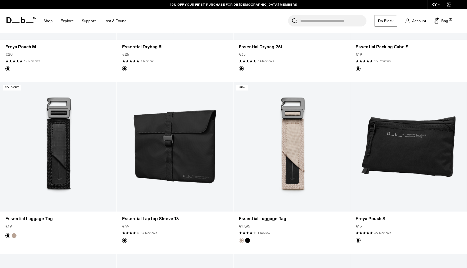
scroll to position [1448, 0]
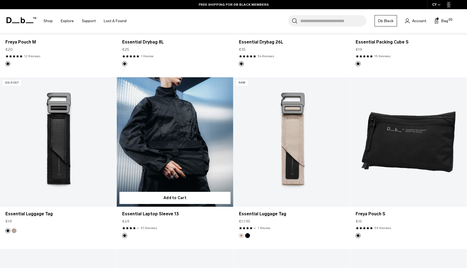
click at [175, 138] on link "Essential Laptop Sleeve 13" at bounding box center [175, 142] width 117 height 130
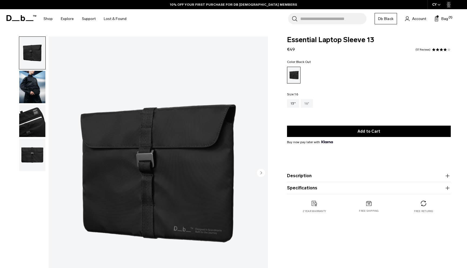
click at [304, 103] on div "16"" at bounding box center [307, 103] width 12 height 9
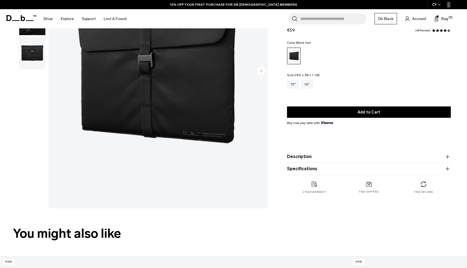
scroll to position [72, 0]
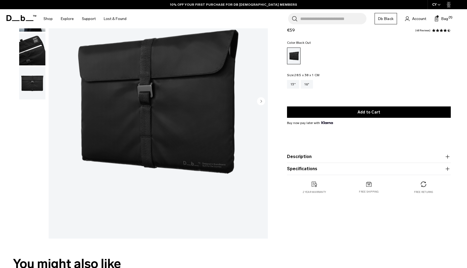
click at [298, 157] on button "Description" at bounding box center [369, 157] width 164 height 6
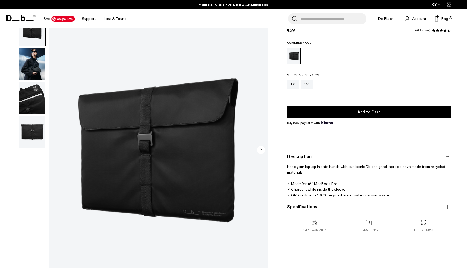
scroll to position [0, 0]
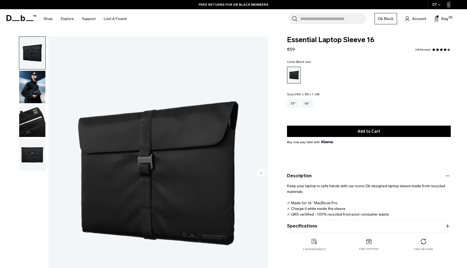
click at [42, 121] on img "button" at bounding box center [32, 121] width 26 height 32
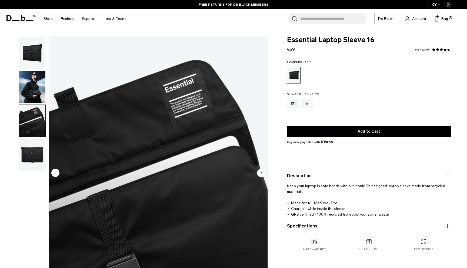
click at [34, 148] on img "button" at bounding box center [32, 155] width 26 height 32
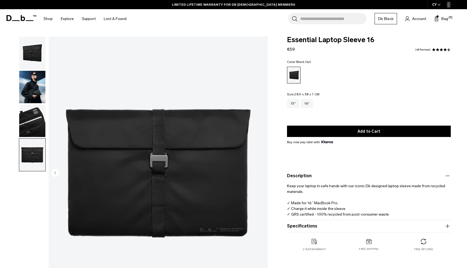
click at [32, 133] on img "button" at bounding box center [32, 121] width 26 height 32
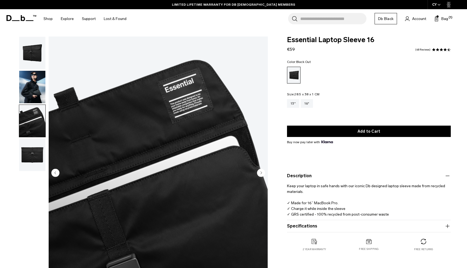
click at [27, 100] on img "button" at bounding box center [32, 87] width 26 height 32
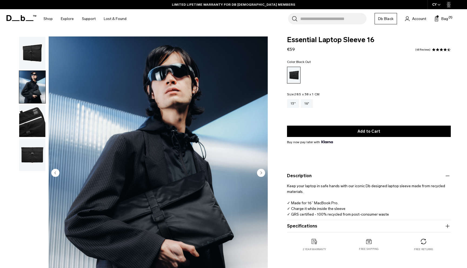
click at [30, 65] on img "button" at bounding box center [32, 53] width 26 height 32
